Goal: Browse casually: Explore the website without a specific task or goal

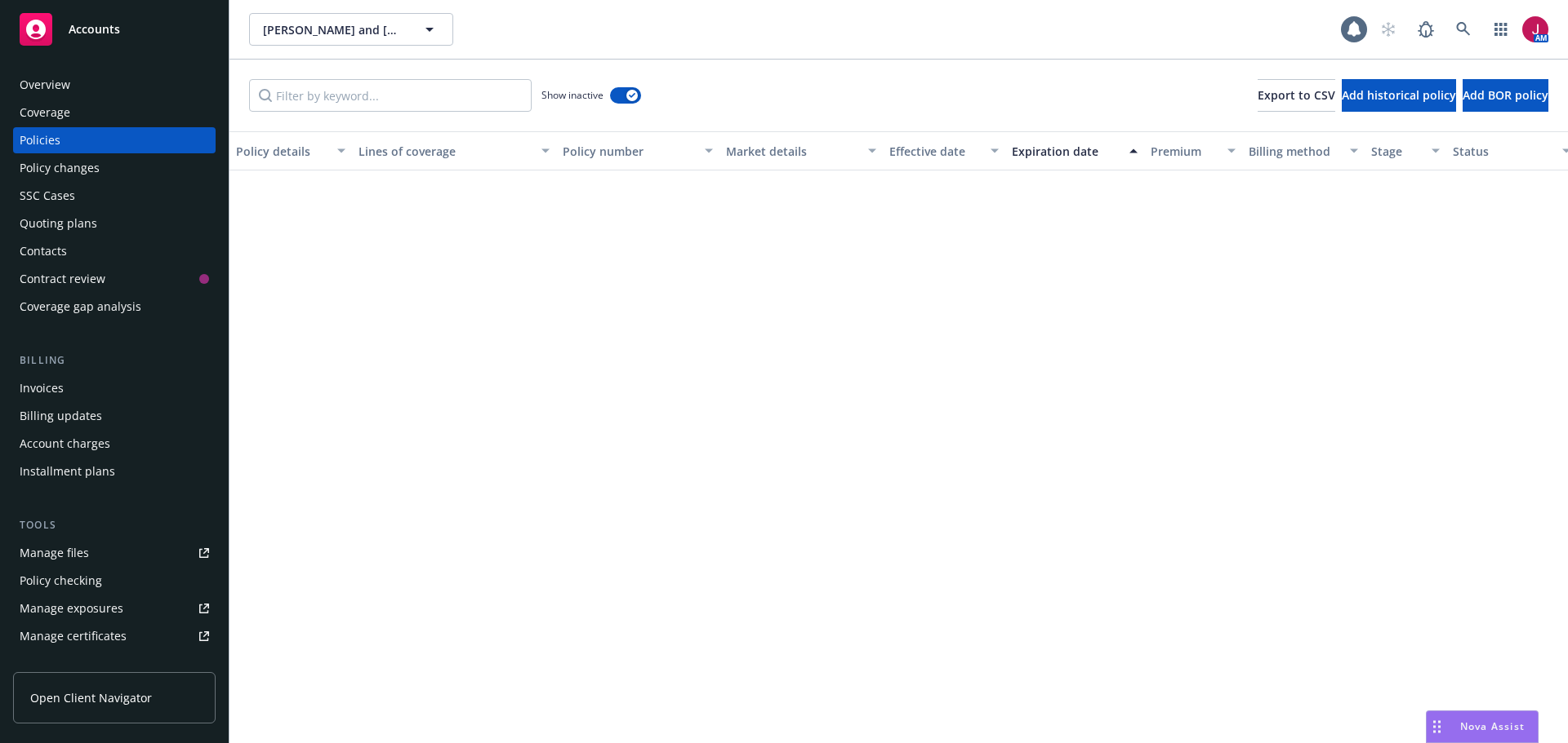
scroll to position [1822, 0]
